Goal: Task Accomplishment & Management: Manage account settings

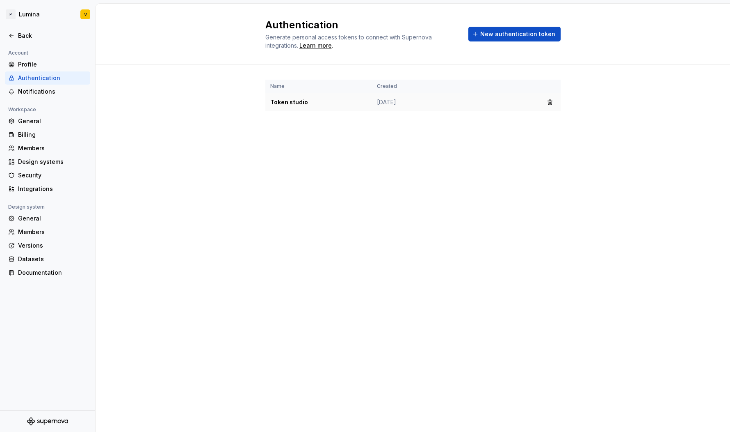
click at [323, 102] on td "Token studio" at bounding box center [319, 102] width 107 height 18
click at [553, 100] on button "button" at bounding box center [550, 101] width 11 height 11
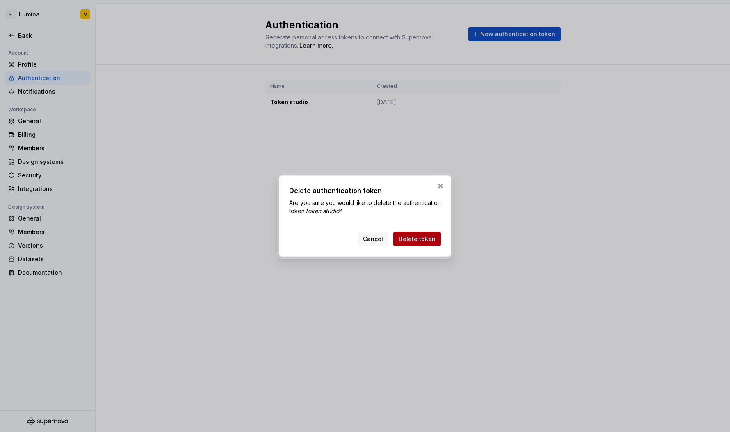
click at [423, 237] on span "Delete token" at bounding box center [417, 239] width 37 height 8
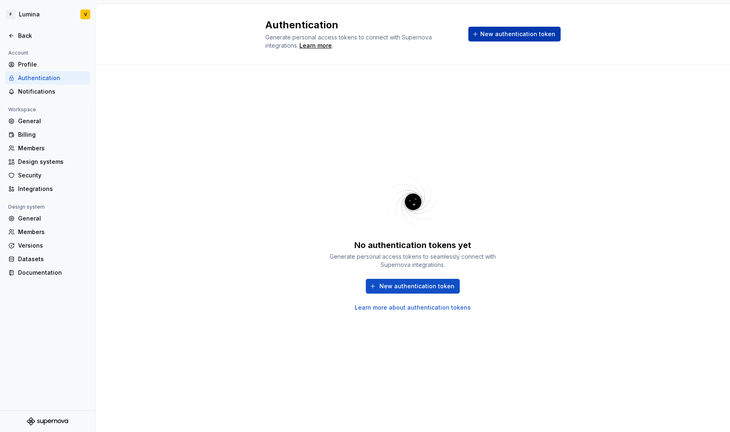
click at [506, 30] on span "New authentication token" at bounding box center [518, 34] width 75 height 8
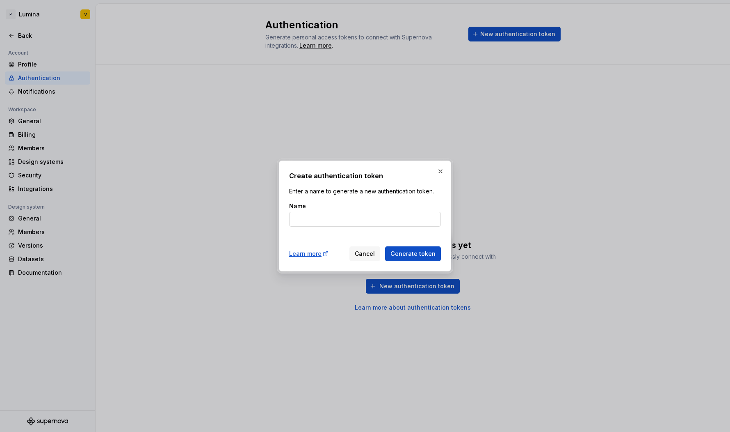
click at [321, 213] on input "Name" at bounding box center [365, 219] width 152 height 15
type input "Token Studio"
click at [404, 246] on button "Generate token" at bounding box center [413, 253] width 56 height 15
click at [414, 256] on span "Generate token" at bounding box center [413, 253] width 45 height 8
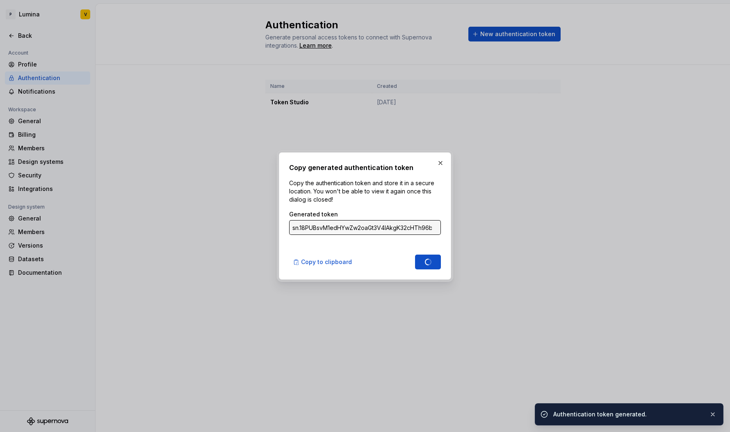
type input "sn.7rg8e2XCZ7CtwEimlbWbV1viW8zO6ZHtwxI9EOZ4d4kEdAUnPZEbOxZFordVLG4XOX3MOLBWo4PL…"
click at [442, 165] on button "button" at bounding box center [440, 162] width 11 height 11
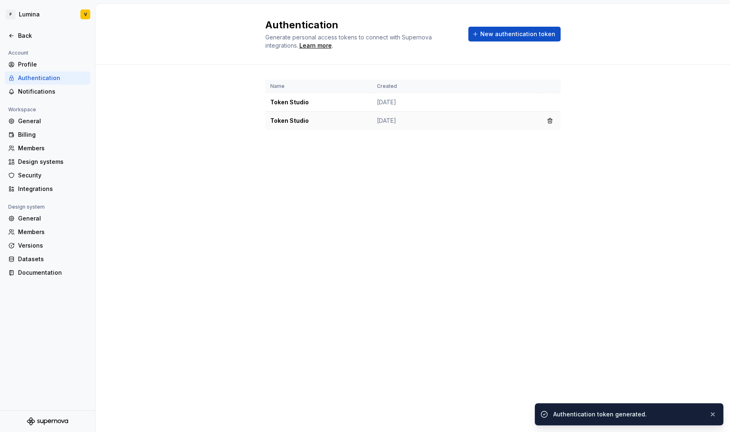
click at [410, 124] on td "Aug 20, 2025" at bounding box center [455, 121] width 167 height 18
click at [297, 121] on td "Token Studio" at bounding box center [319, 121] width 107 height 18
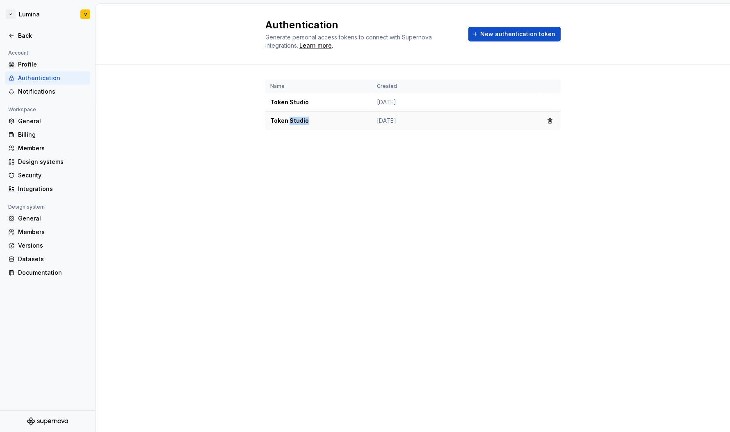
click at [297, 121] on td "Token Studio" at bounding box center [319, 121] width 107 height 18
click at [396, 122] on td "Aug 20, 2025" at bounding box center [455, 121] width 167 height 18
click at [546, 120] on button "button" at bounding box center [550, 120] width 11 height 11
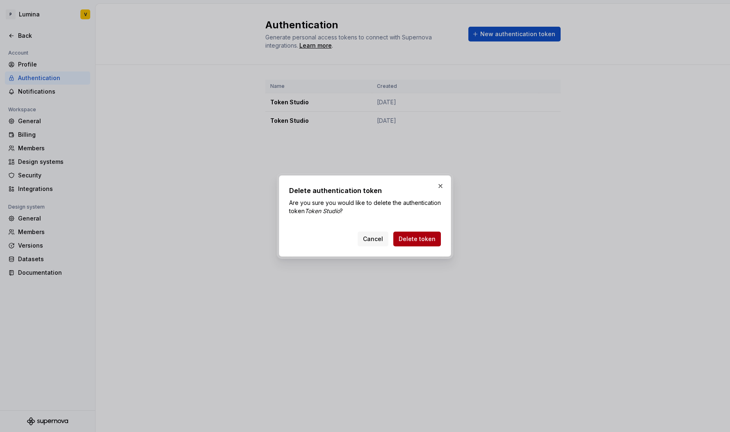
click at [427, 235] on span "Delete token" at bounding box center [417, 239] width 37 height 8
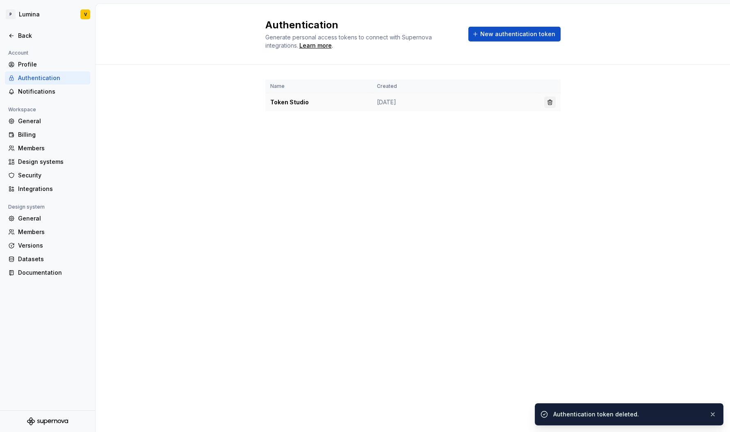
click at [552, 99] on button "button" at bounding box center [550, 101] width 11 height 11
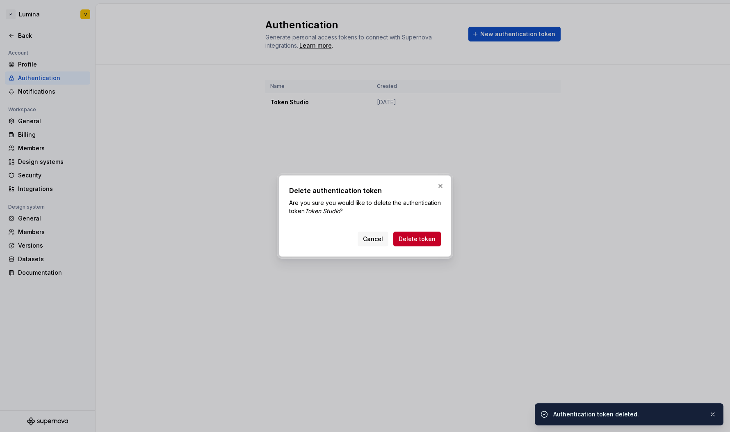
click at [415, 233] on button "Delete token" at bounding box center [418, 238] width 48 height 15
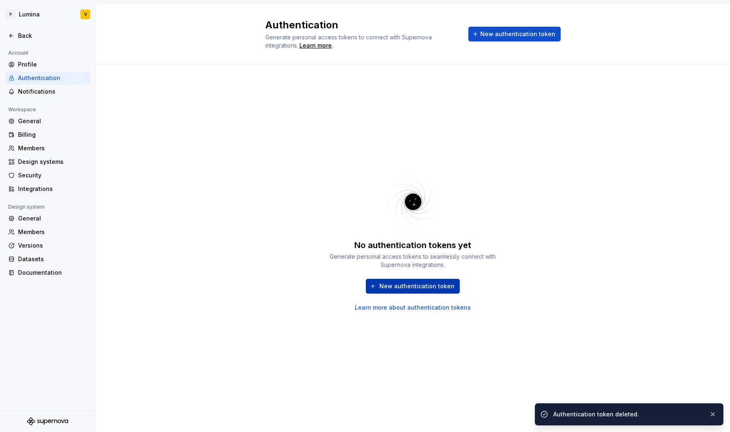
click at [397, 280] on button "New authentication token" at bounding box center [413, 286] width 94 height 15
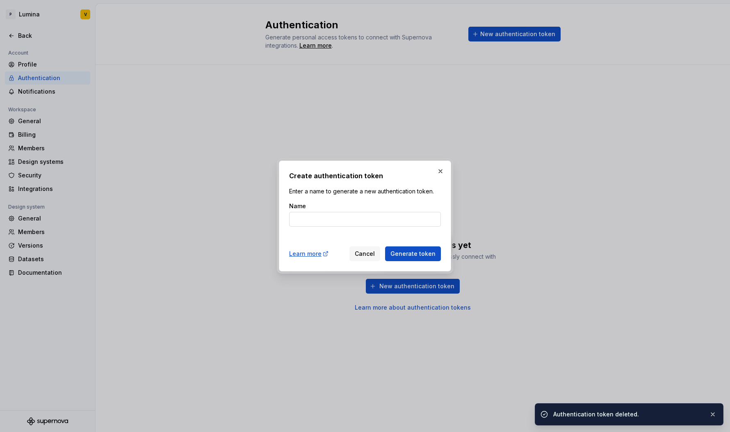
click at [348, 223] on input "Name" at bounding box center [365, 219] width 152 height 15
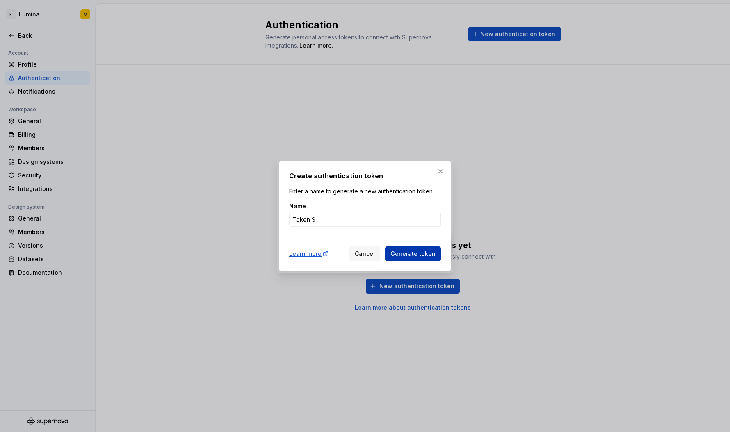
type input "Token S"
click at [411, 254] on span "Generate token" at bounding box center [413, 253] width 45 height 8
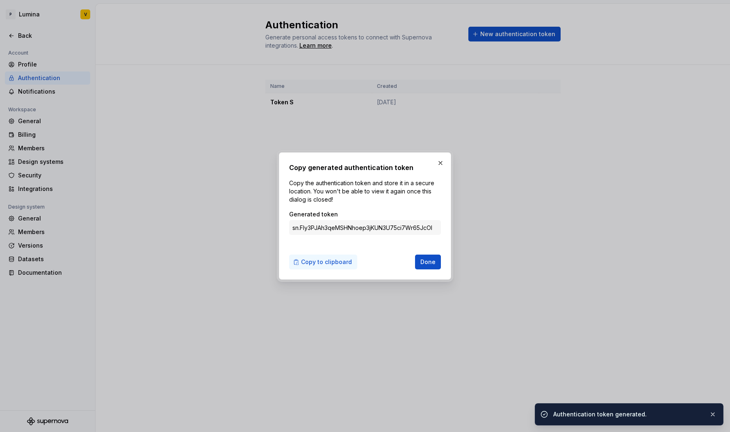
click at [317, 264] on span "Copy to clipboard" at bounding box center [326, 262] width 51 height 8
drag, startPoint x: 437, startPoint y: 161, endPoint x: 117, endPoint y: 199, distance: 323.1
click at [437, 161] on button "button" at bounding box center [440, 162] width 11 height 11
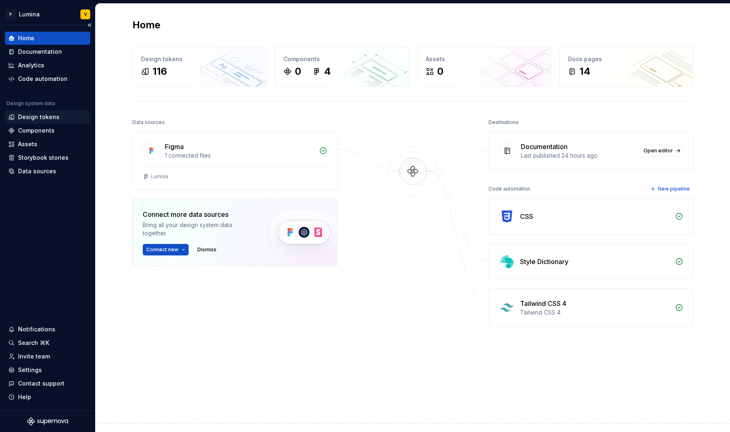
click at [47, 117] on div "Design tokens" at bounding box center [38, 117] width 41 height 8
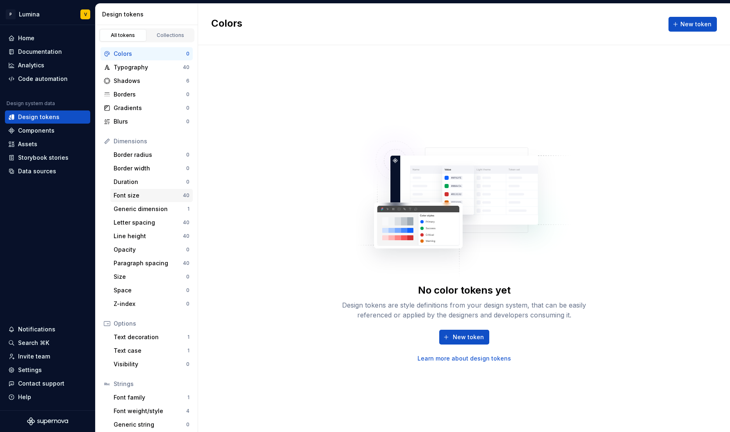
click at [159, 190] on div "Font size 40" at bounding box center [151, 195] width 82 height 13
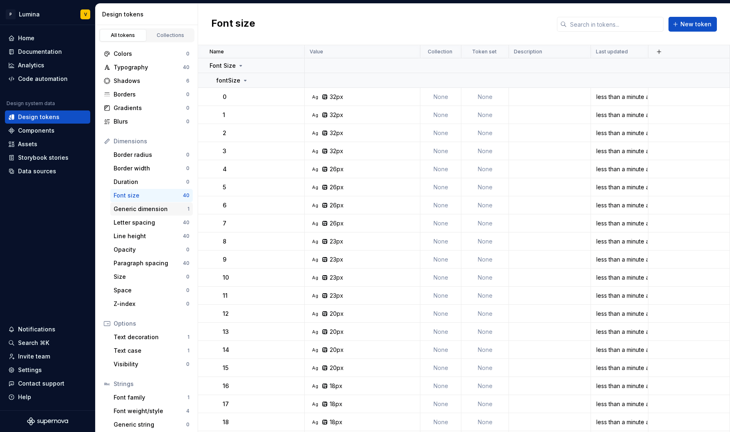
click at [167, 204] on div "Generic dimension 1" at bounding box center [151, 208] width 82 height 13
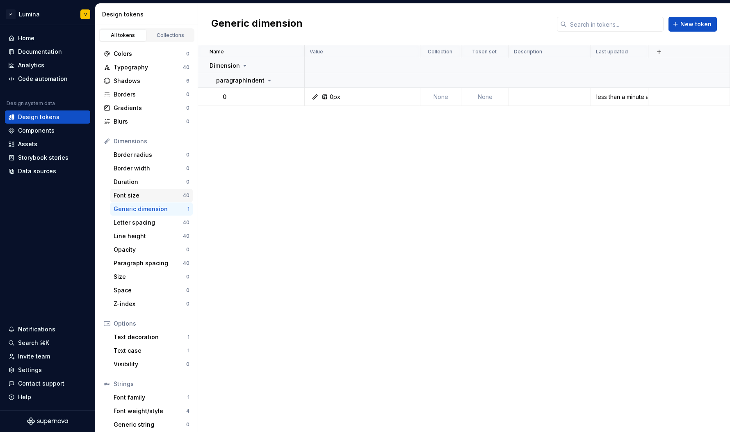
click at [161, 192] on div "Font size" at bounding box center [148, 195] width 69 height 8
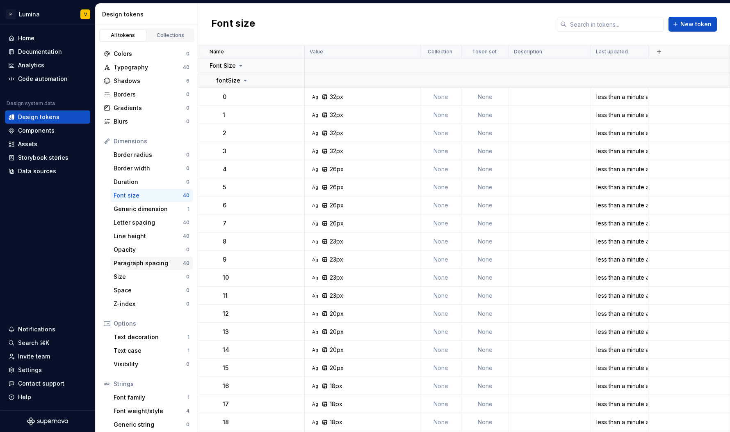
click at [151, 260] on div "Paragraph spacing" at bounding box center [148, 263] width 69 height 8
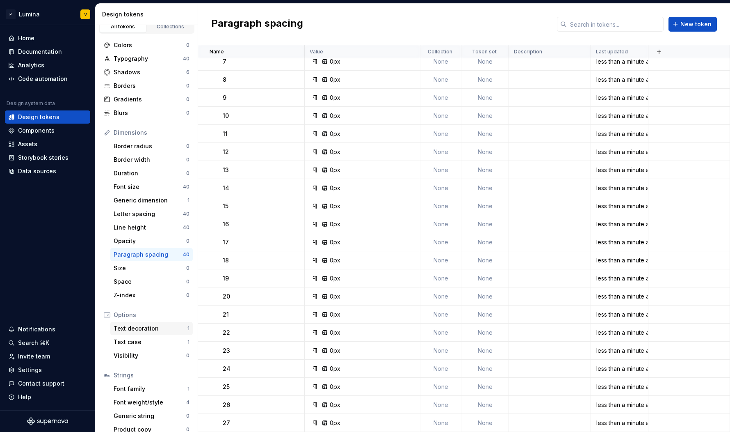
scroll to position [18, 0]
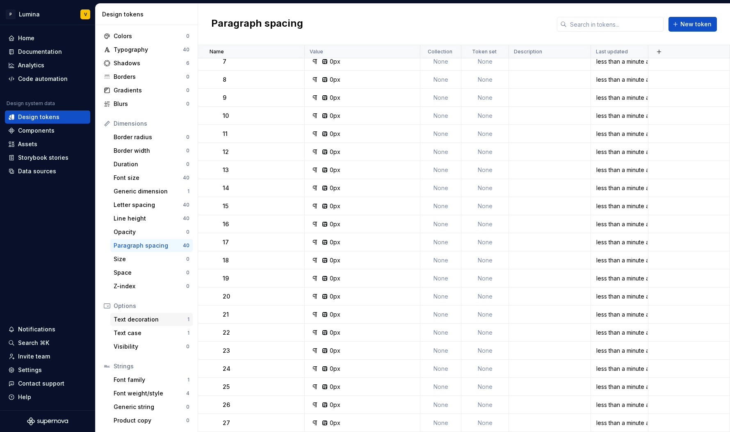
click at [162, 322] on div "Text decoration" at bounding box center [151, 319] width 74 height 8
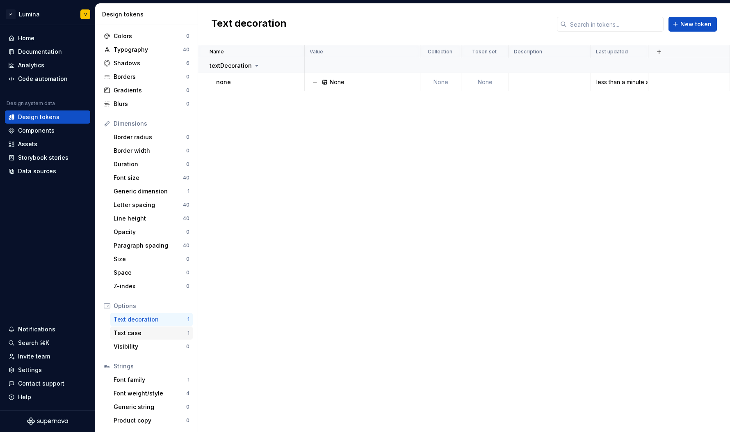
click at [164, 329] on div "Text case" at bounding box center [151, 333] width 74 height 8
click at [148, 372] on div "Strings" at bounding box center [147, 365] width 92 height 13
click at [145, 377] on div "Font family" at bounding box center [151, 379] width 74 height 8
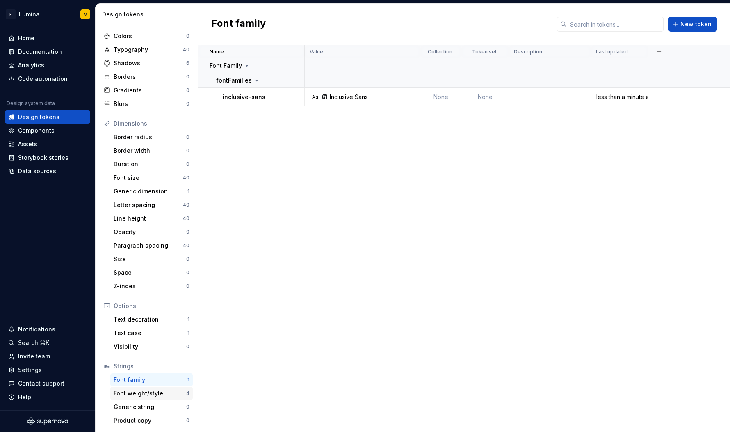
click at [147, 398] on div "Font weight/style 4" at bounding box center [151, 393] width 82 height 13
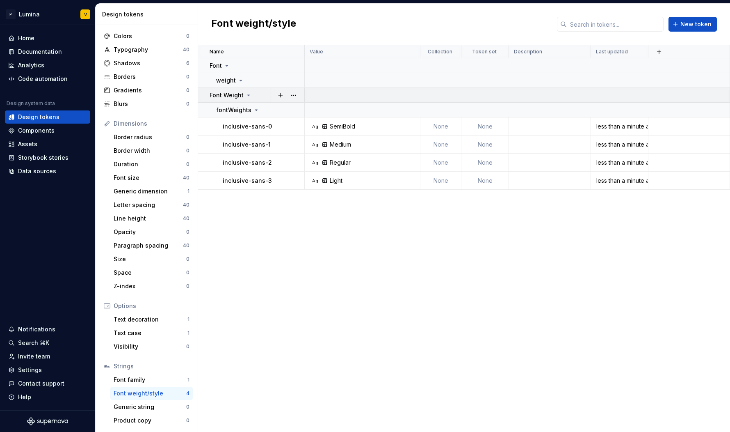
click at [243, 96] on div "Font Weight" at bounding box center [231, 95] width 42 height 8
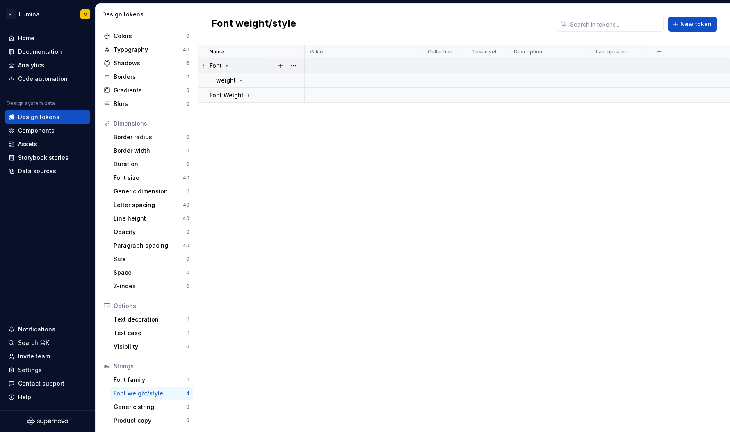
click at [230, 69] on div "Font" at bounding box center [220, 66] width 21 height 8
click at [227, 68] on icon at bounding box center [227, 65] width 7 height 7
click at [238, 75] on td "weight" at bounding box center [251, 80] width 107 height 15
click at [299, 77] on button "button" at bounding box center [293, 80] width 11 height 11
click at [332, 170] on div "Delete group" at bounding box center [329, 173] width 53 height 8
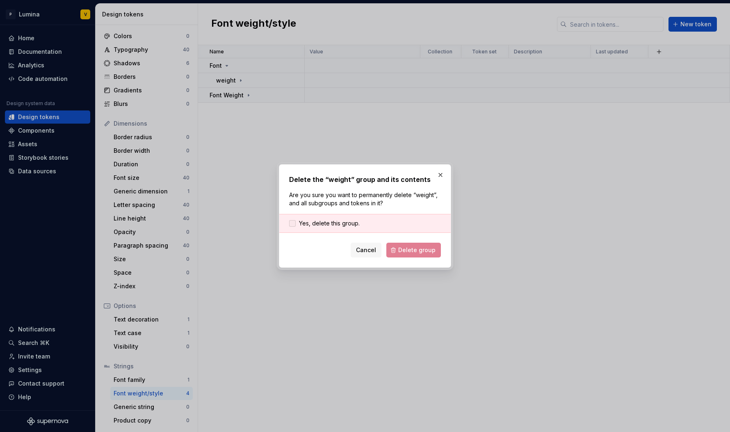
click at [336, 226] on span "Yes, delete this group." at bounding box center [329, 223] width 61 height 8
click at [419, 254] on span "Delete group" at bounding box center [416, 250] width 37 height 8
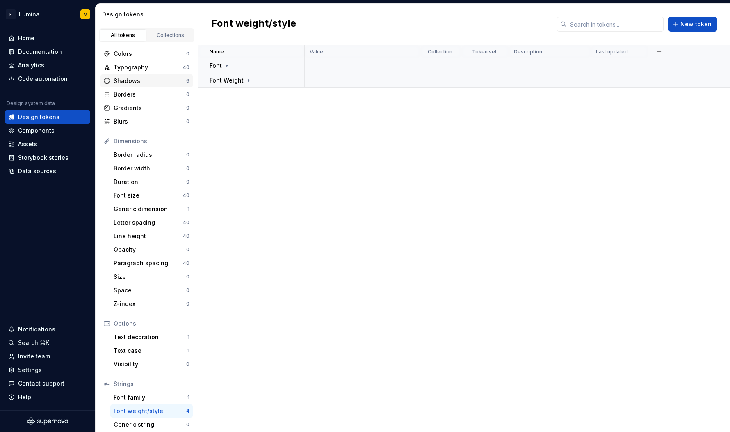
click at [140, 81] on div "Shadows" at bounding box center [150, 81] width 73 height 8
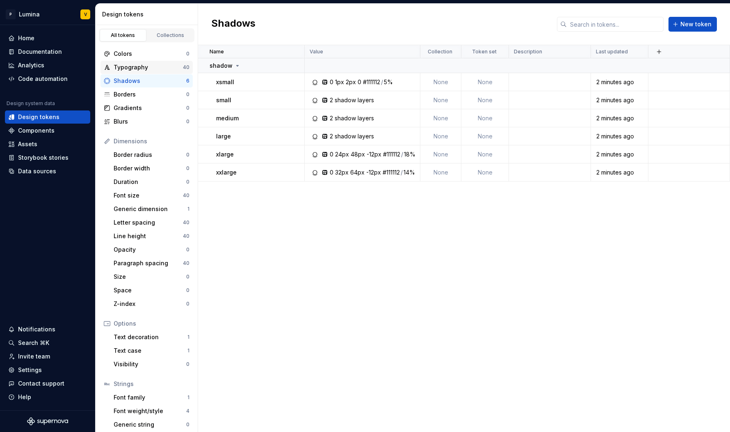
click at [134, 67] on div "Typography" at bounding box center [148, 67] width 69 height 8
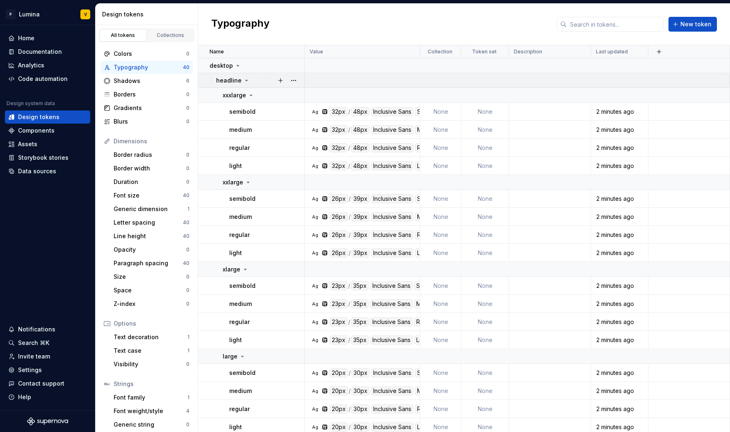
click at [243, 80] on icon at bounding box center [246, 80] width 7 height 7
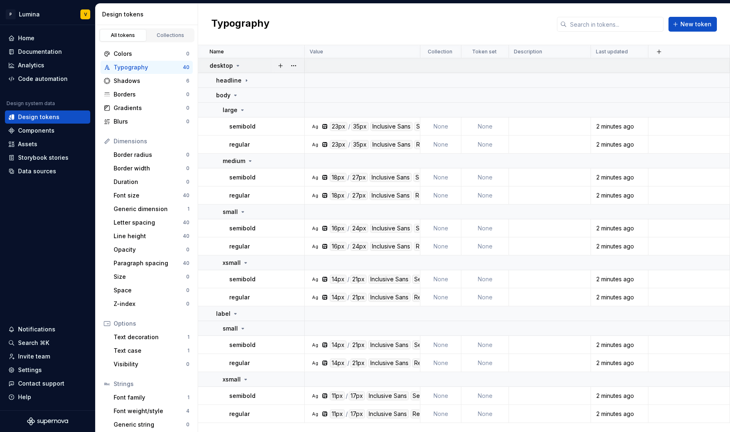
click at [237, 69] on icon at bounding box center [238, 65] width 7 height 7
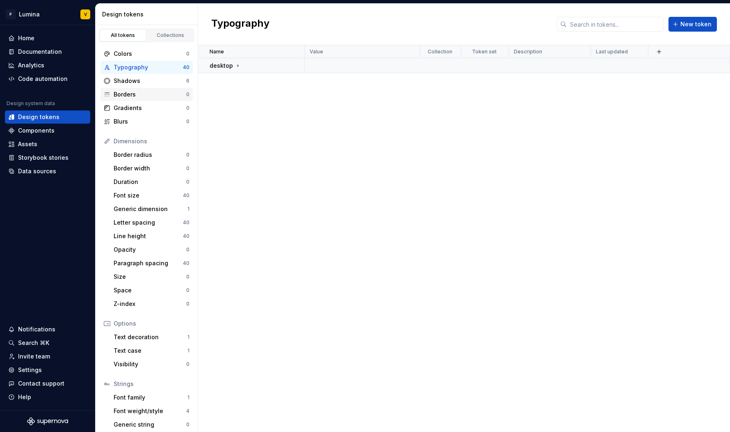
click at [133, 90] on div "Borders" at bounding box center [150, 94] width 73 height 8
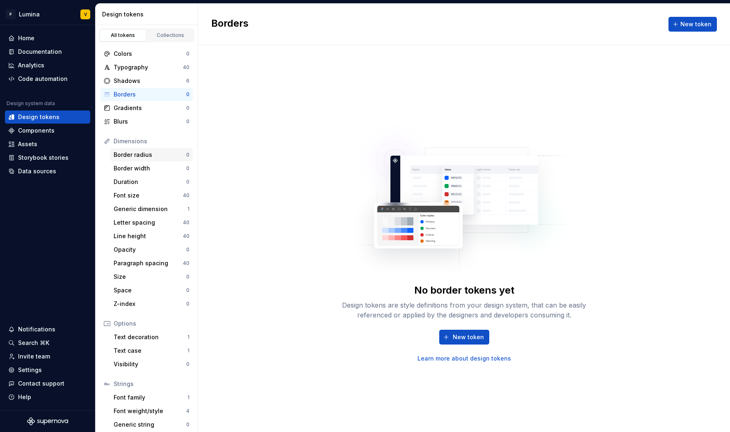
click at [150, 154] on div "Border radius" at bounding box center [150, 155] width 73 height 8
click at [148, 172] on div "Border width 0" at bounding box center [151, 168] width 82 height 13
click at [146, 185] on div "Duration" at bounding box center [150, 182] width 73 height 8
click at [141, 216] on div "Letter spacing 40" at bounding box center [151, 222] width 82 height 13
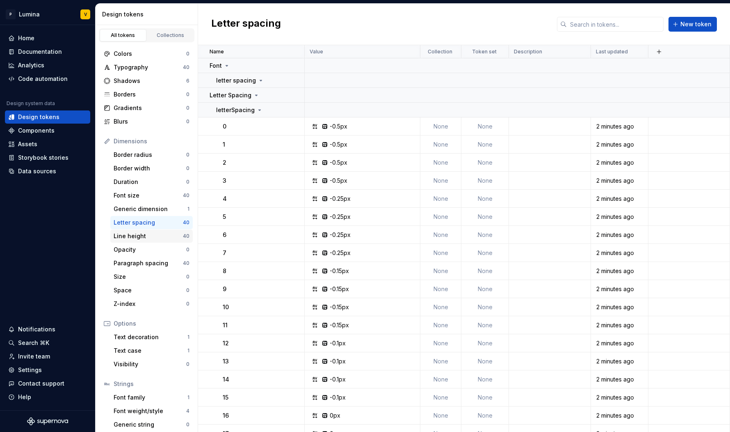
click at [155, 238] on div "Line height" at bounding box center [148, 236] width 69 height 8
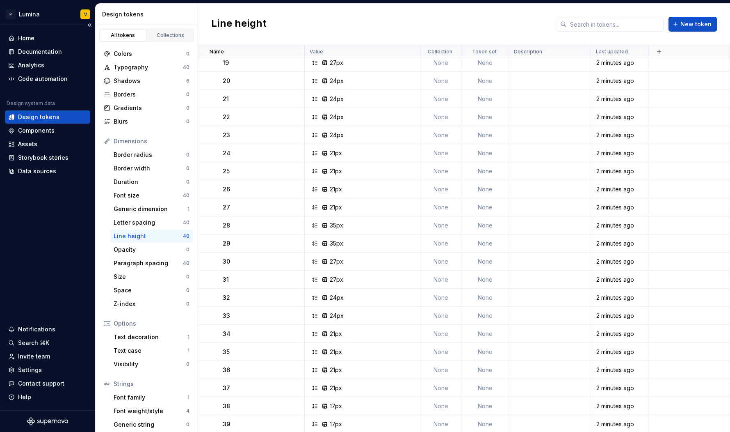
scroll to position [378, 0]
click at [135, 93] on div "Borders" at bounding box center [150, 94] width 73 height 8
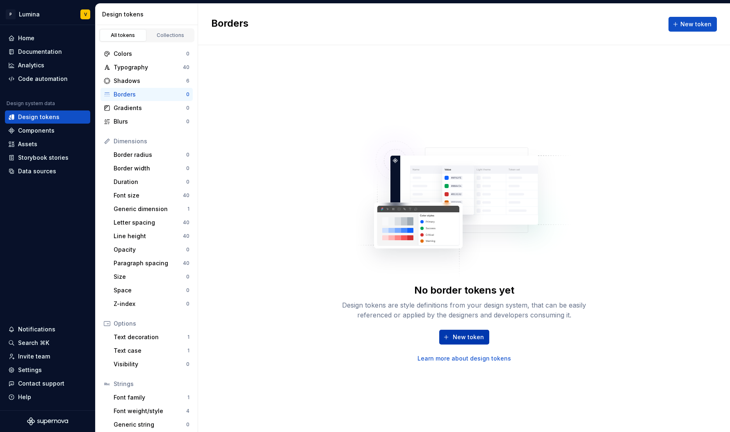
click at [457, 335] on span "New token" at bounding box center [468, 337] width 31 height 8
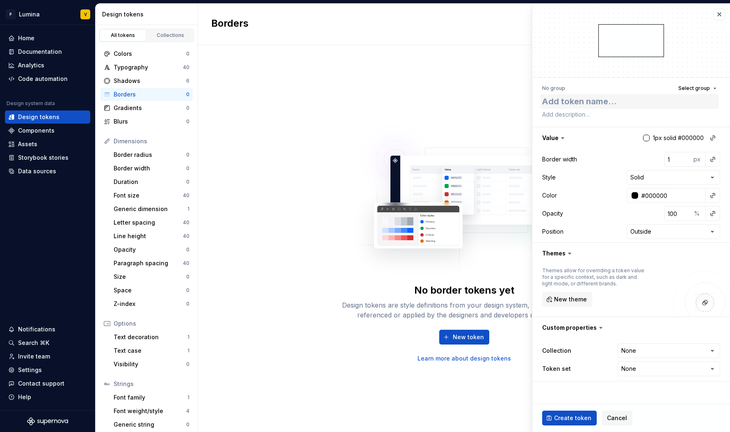
click at [576, 102] on textarea at bounding box center [630, 101] width 178 height 15
type textarea "T"
type textarea "*"
type textarea "Te"
type textarea "*"
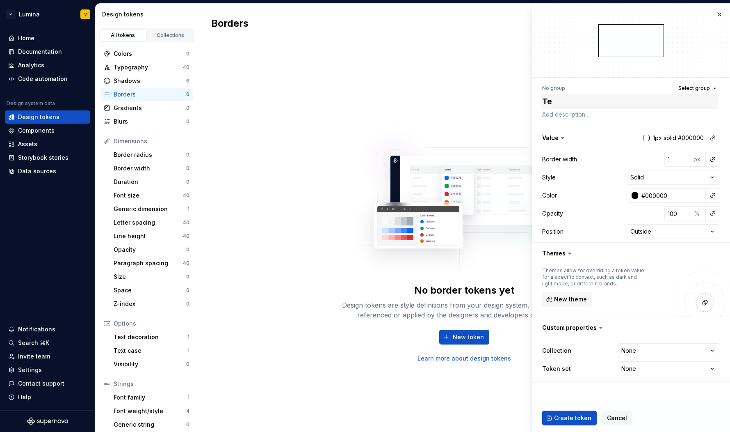
type textarea "Tes"
type textarea "*"
type textarea "Test"
type textarea "*"
type textarea "Test"
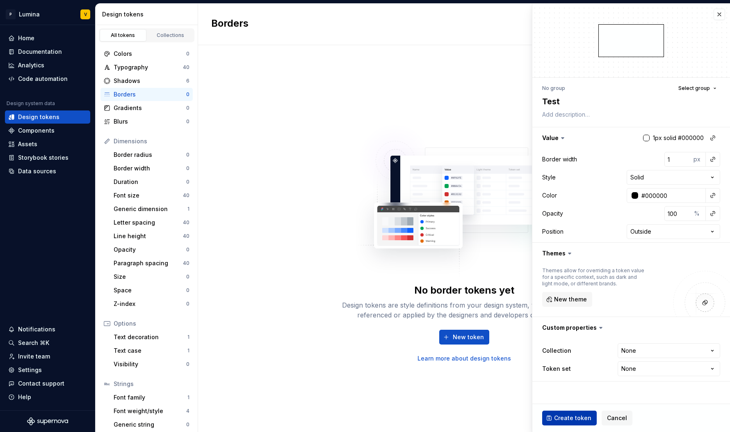
click at [569, 419] on span "Create token" at bounding box center [572, 418] width 37 height 8
type textarea "*"
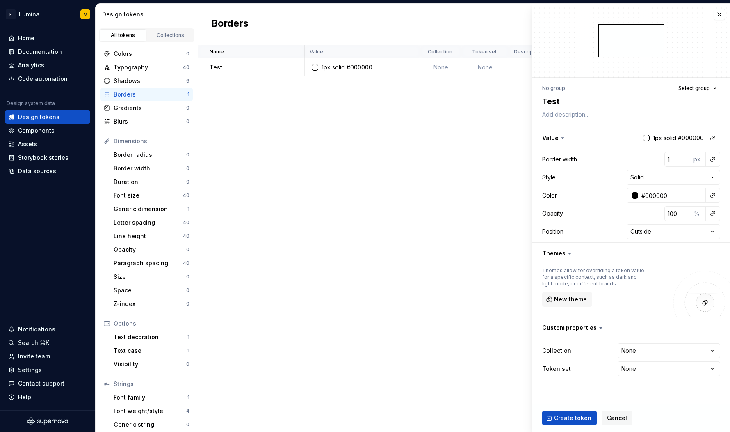
type textarea "*"
